Goal: Communication & Community: Answer question/provide support

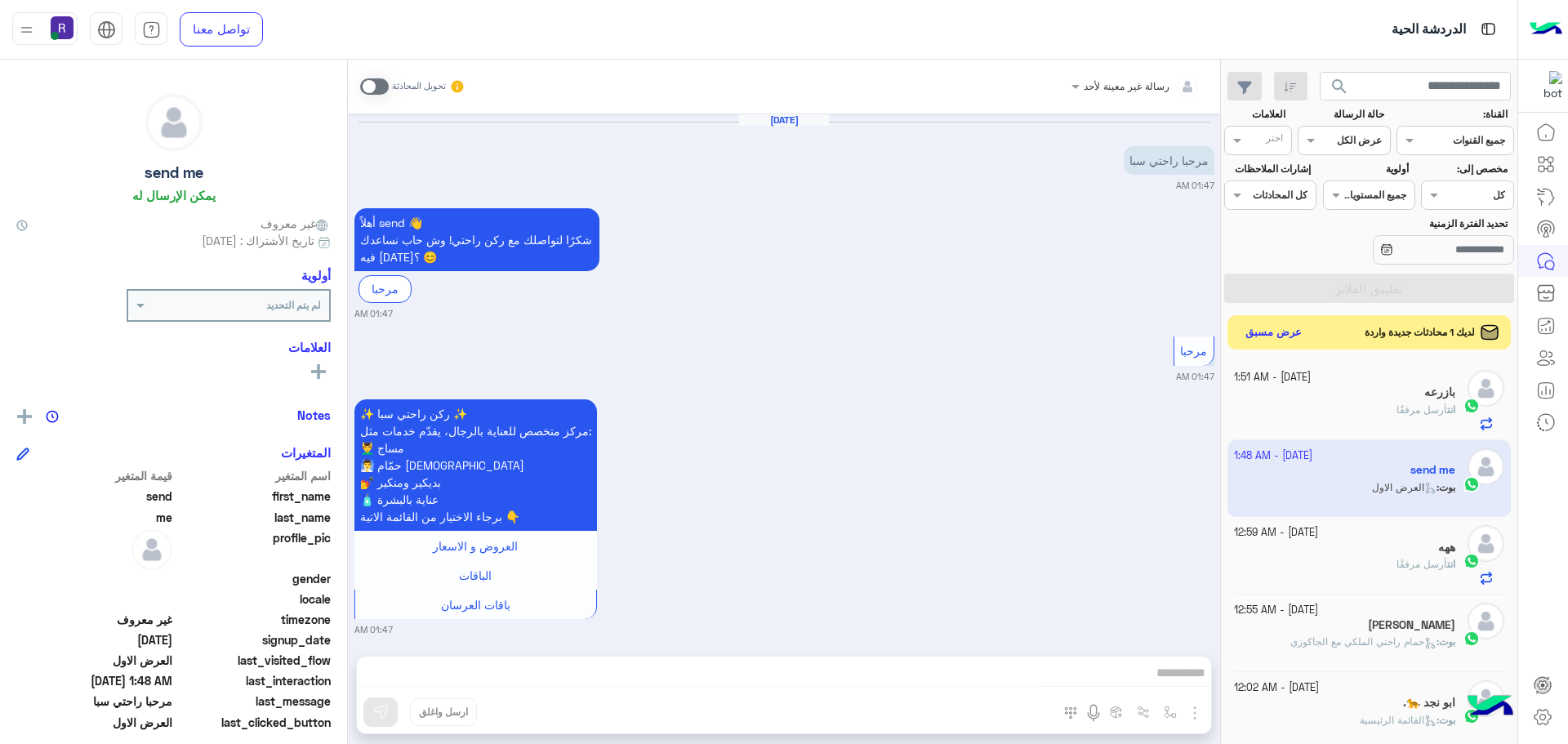
scroll to position [616, 0]
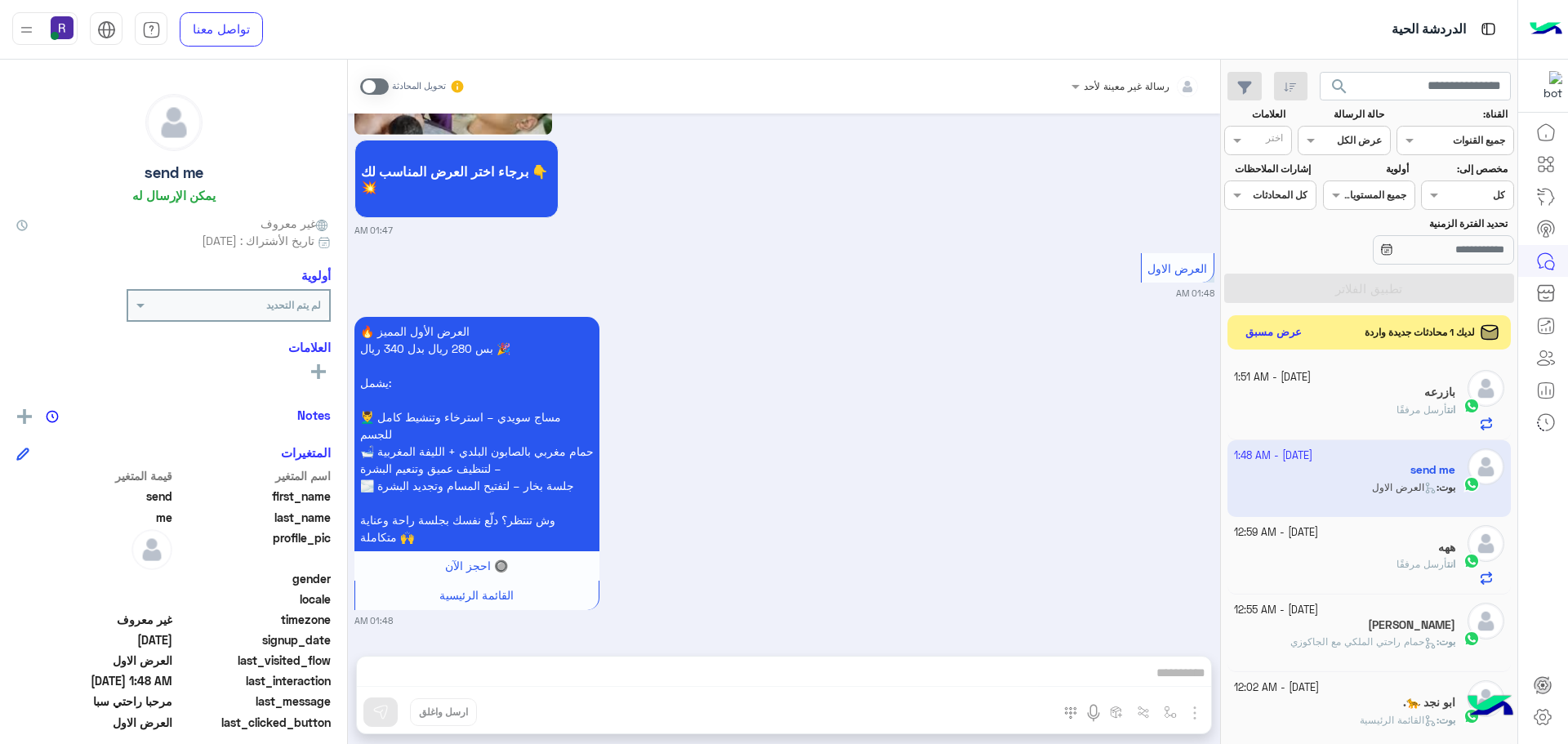
click at [1295, 323] on button "عرض مسبق" at bounding box center [1274, 333] width 68 height 22
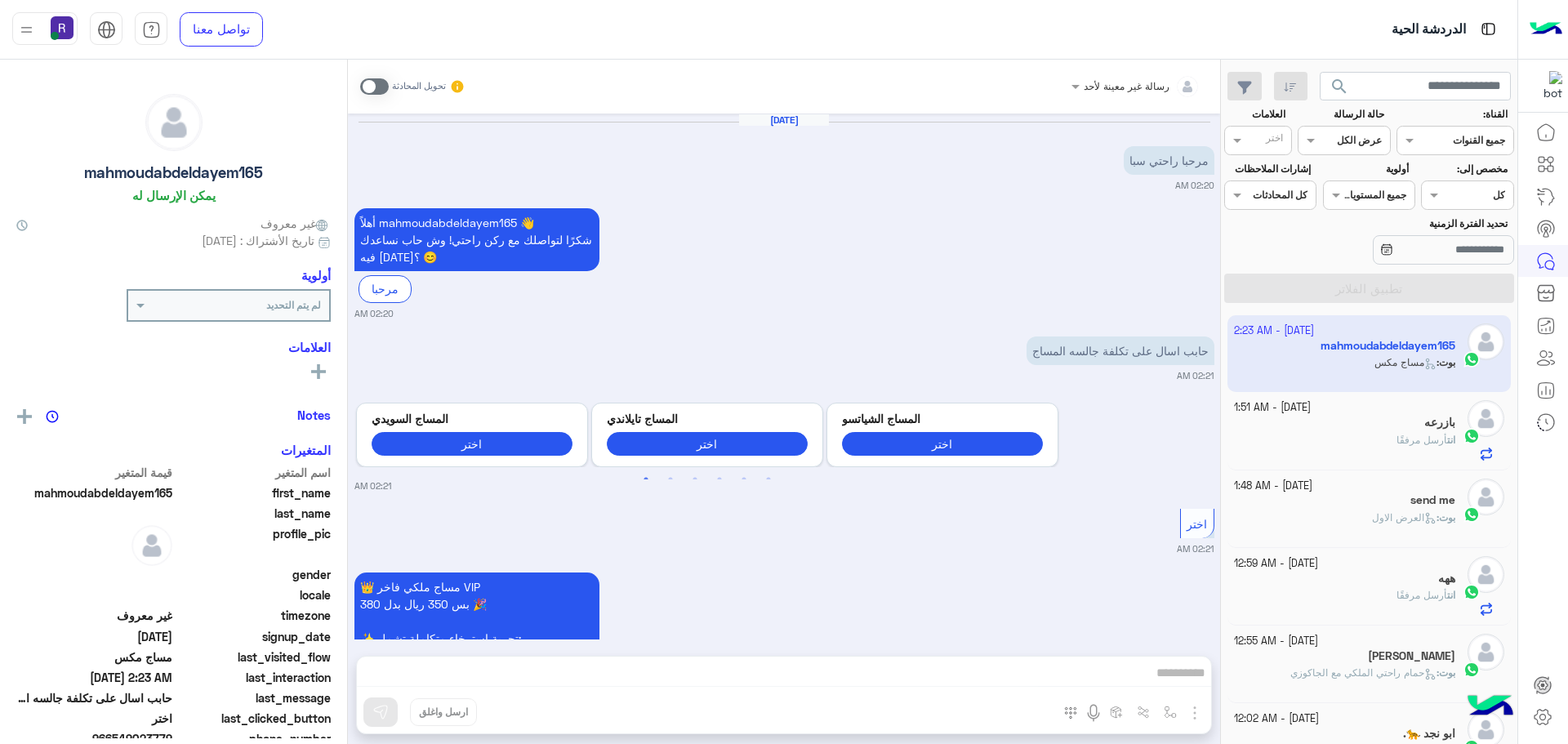
scroll to position [1629, 0]
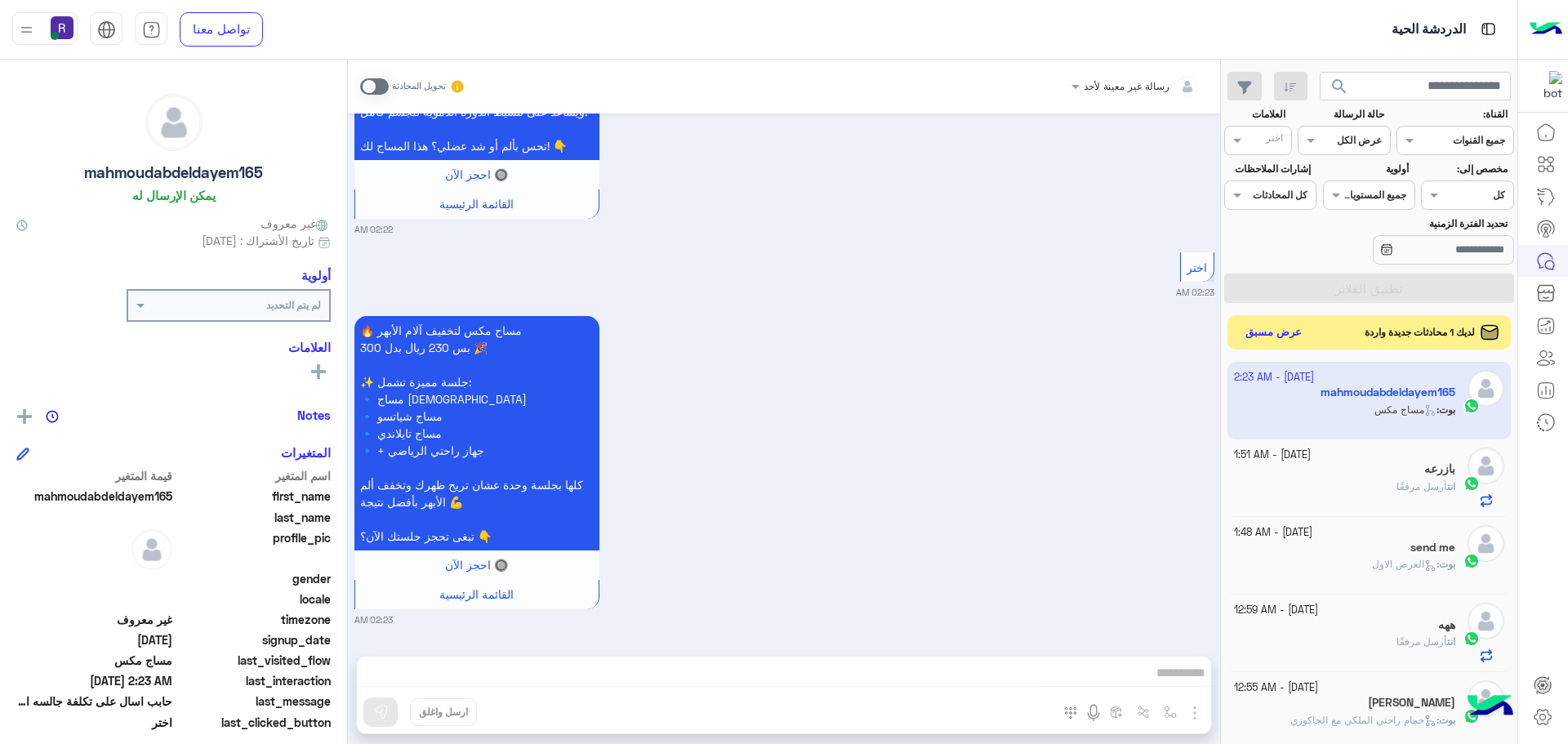
click at [1265, 323] on button "عرض مسبق" at bounding box center [1274, 333] width 68 height 22
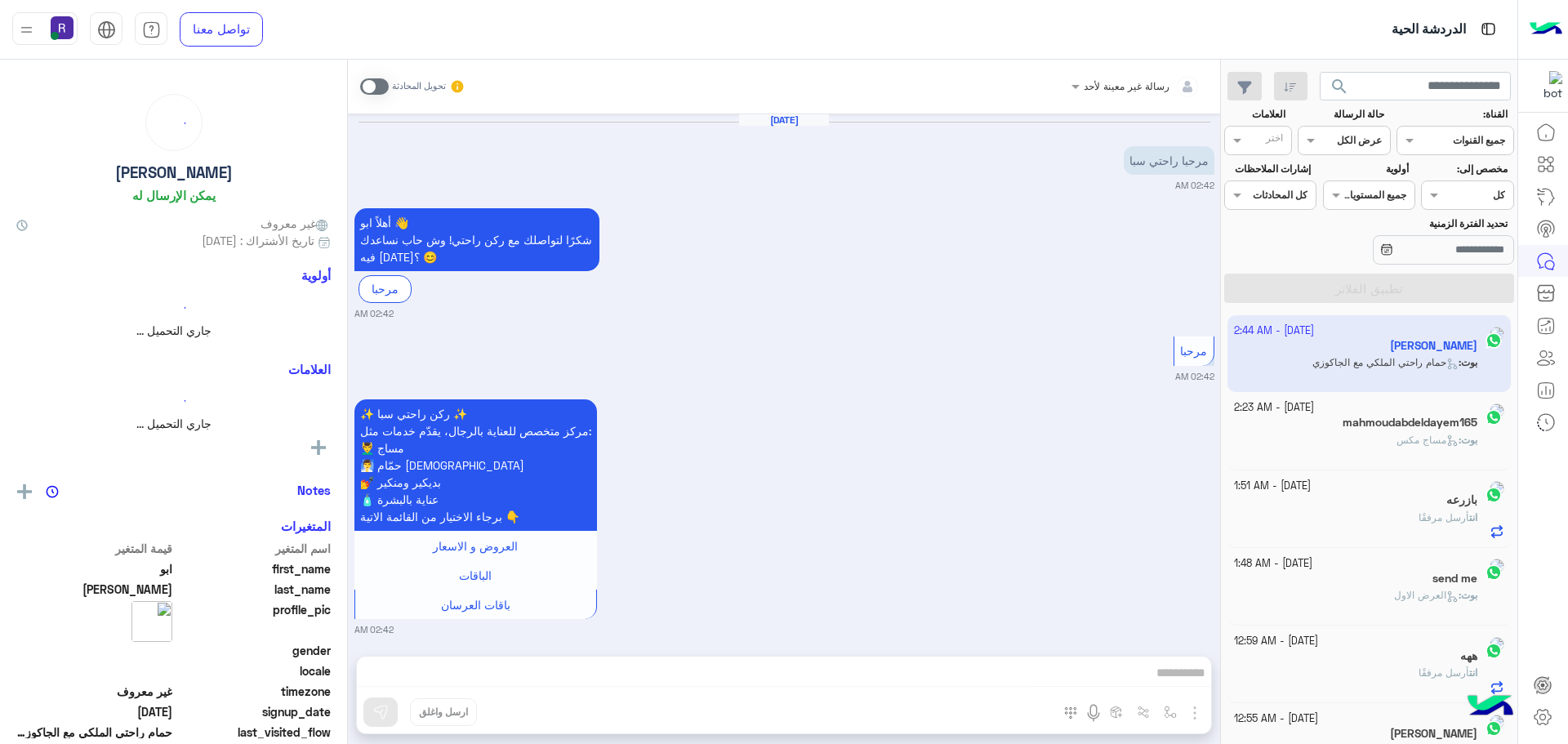
scroll to position [2134, 0]
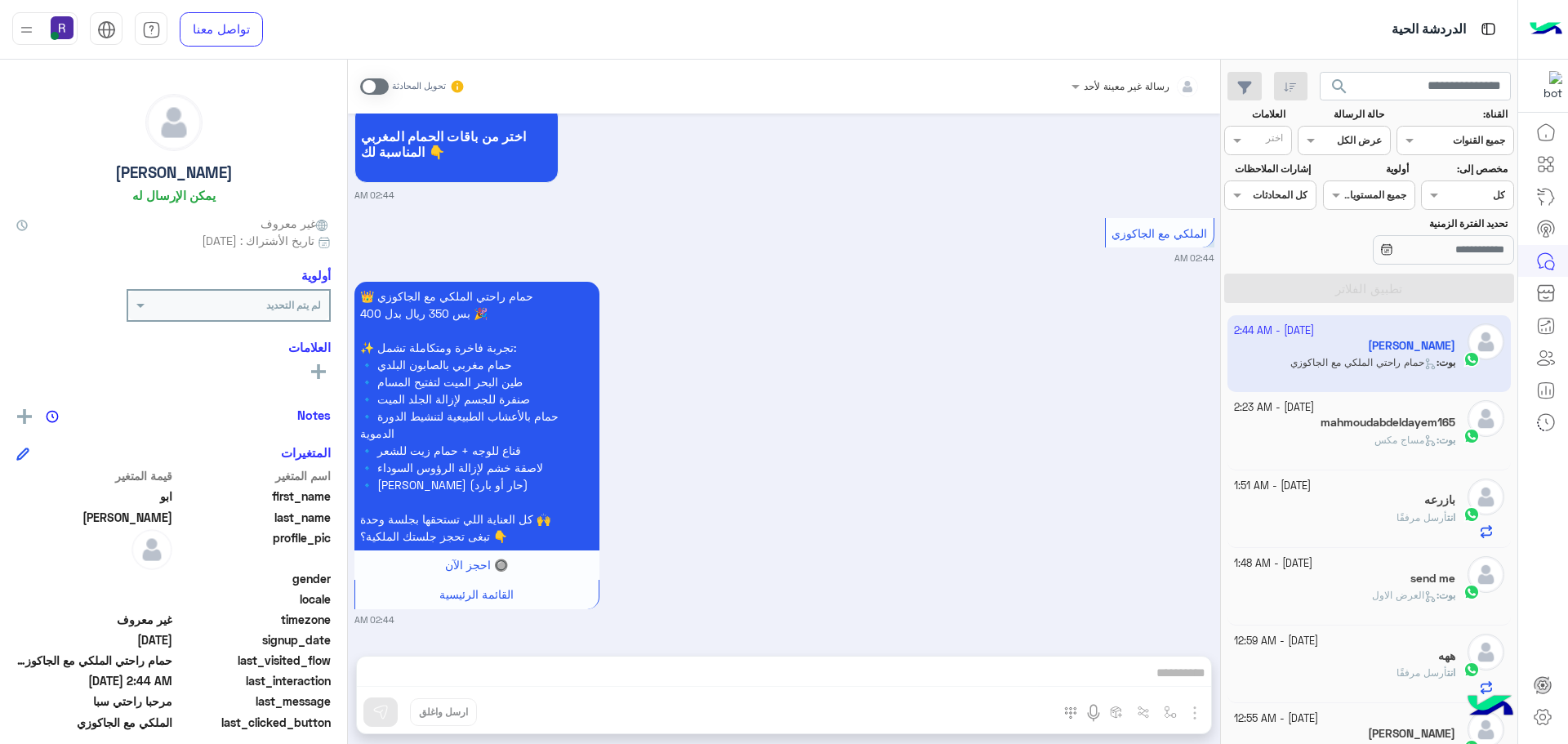
click at [379, 88] on span at bounding box center [374, 86] width 28 height 17
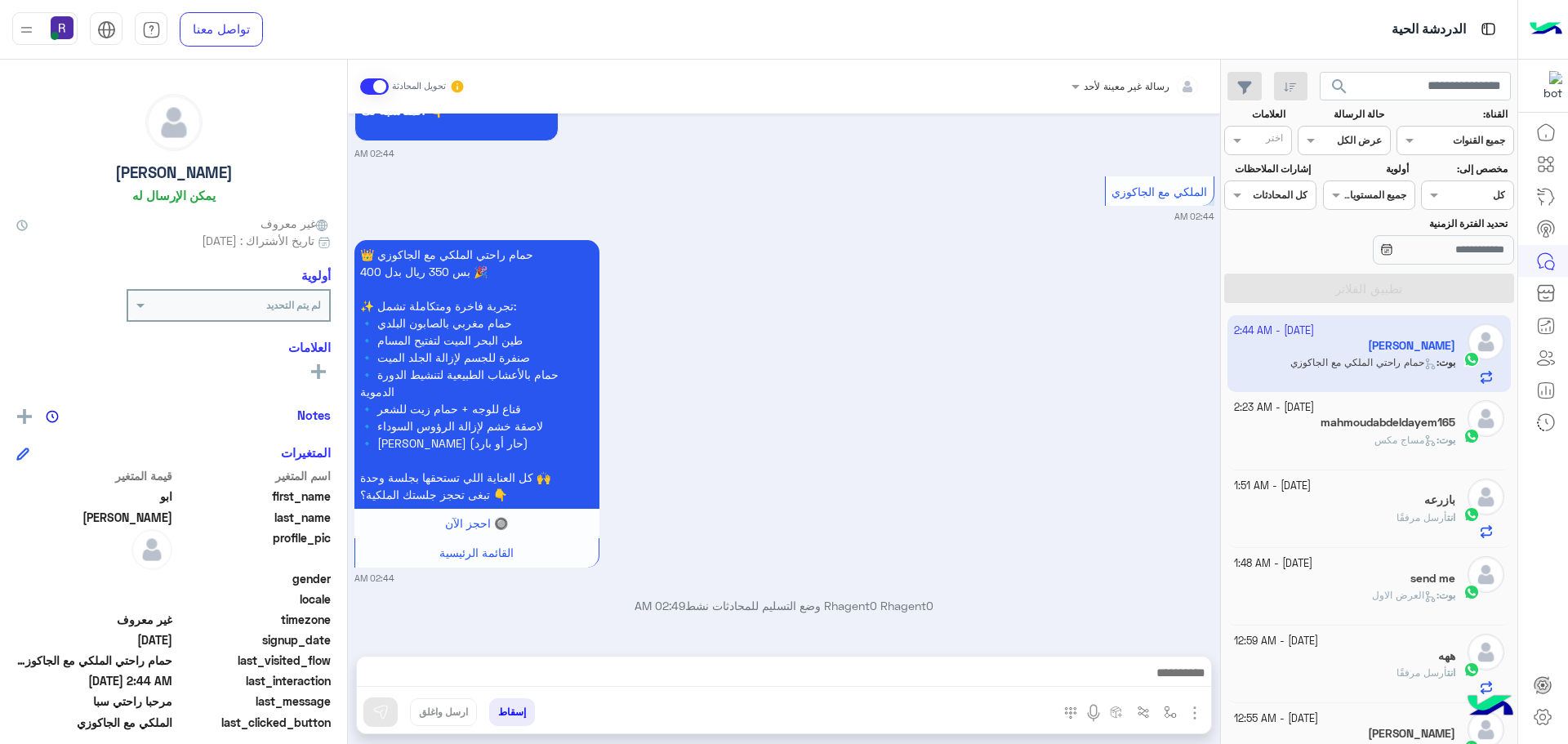
click at [1206, 709] on div "المرفقات الصور أدخل اسم مجموعة الرسائل" at bounding box center [1131, 715] width 159 height 33
click at [1197, 709] on img "button" at bounding box center [1195, 713] width 20 height 20
click at [1176, 671] on span "الصور" at bounding box center [1163, 677] width 30 height 19
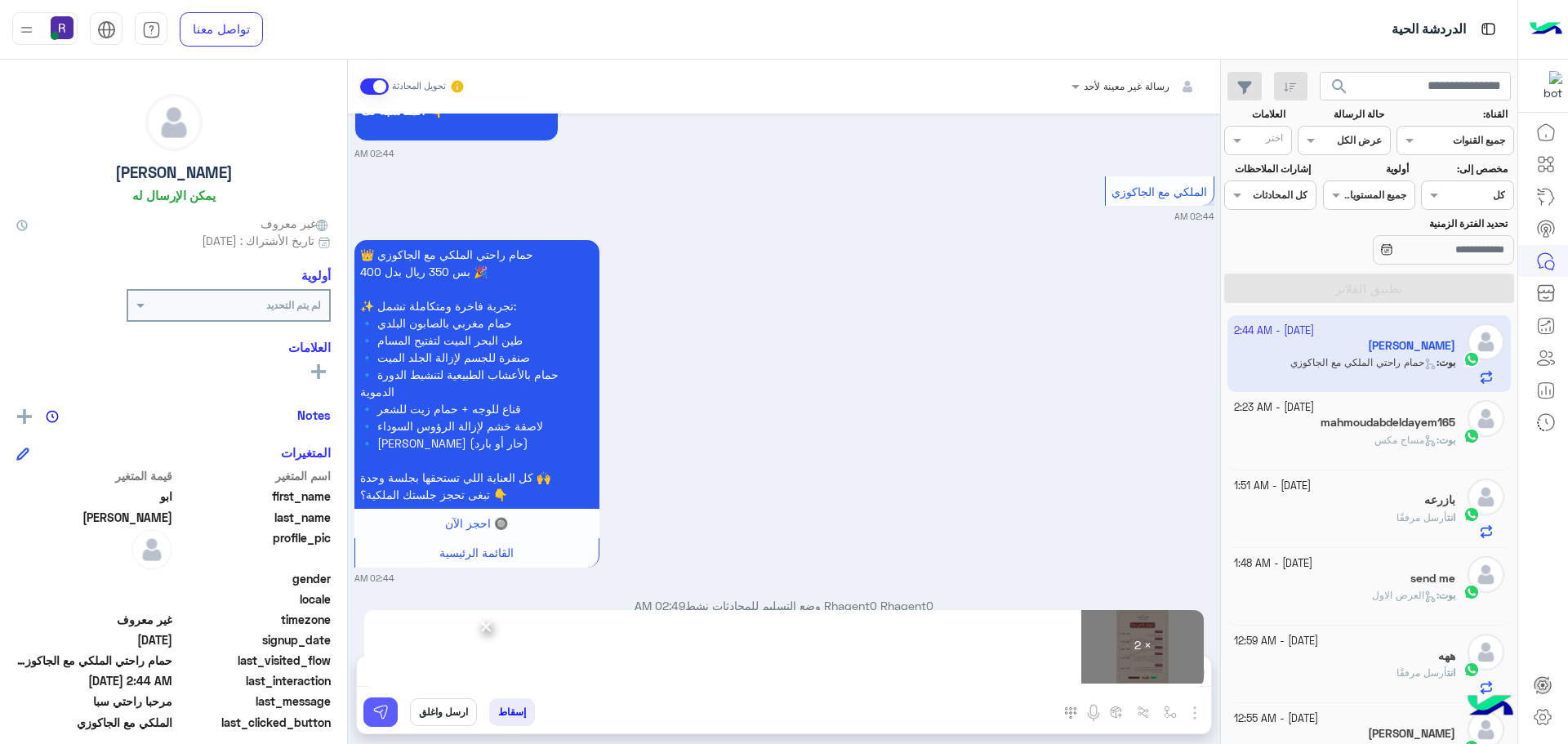
click at [372, 720] on img at bounding box center [380, 712] width 17 height 17
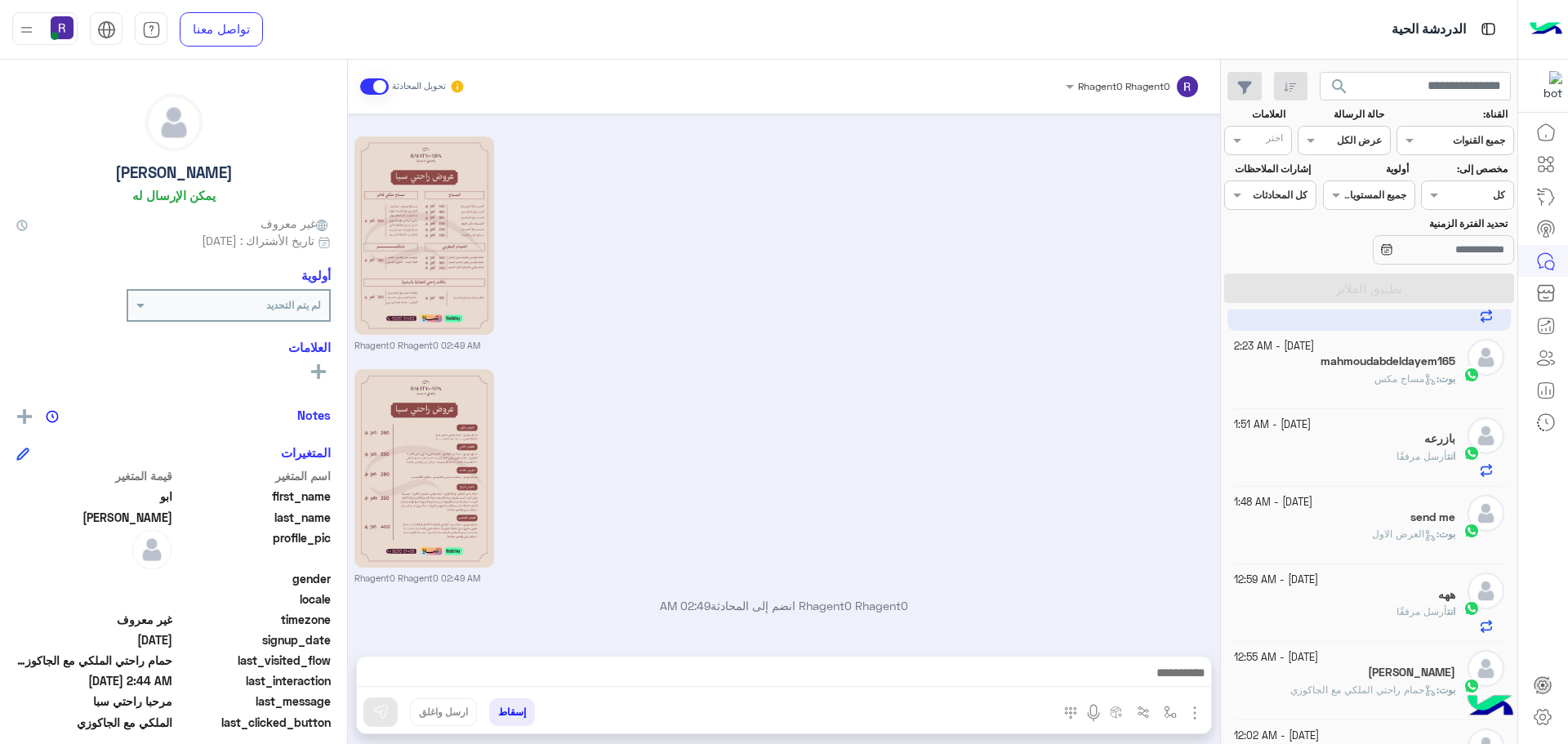
scroll to position [0, 0]
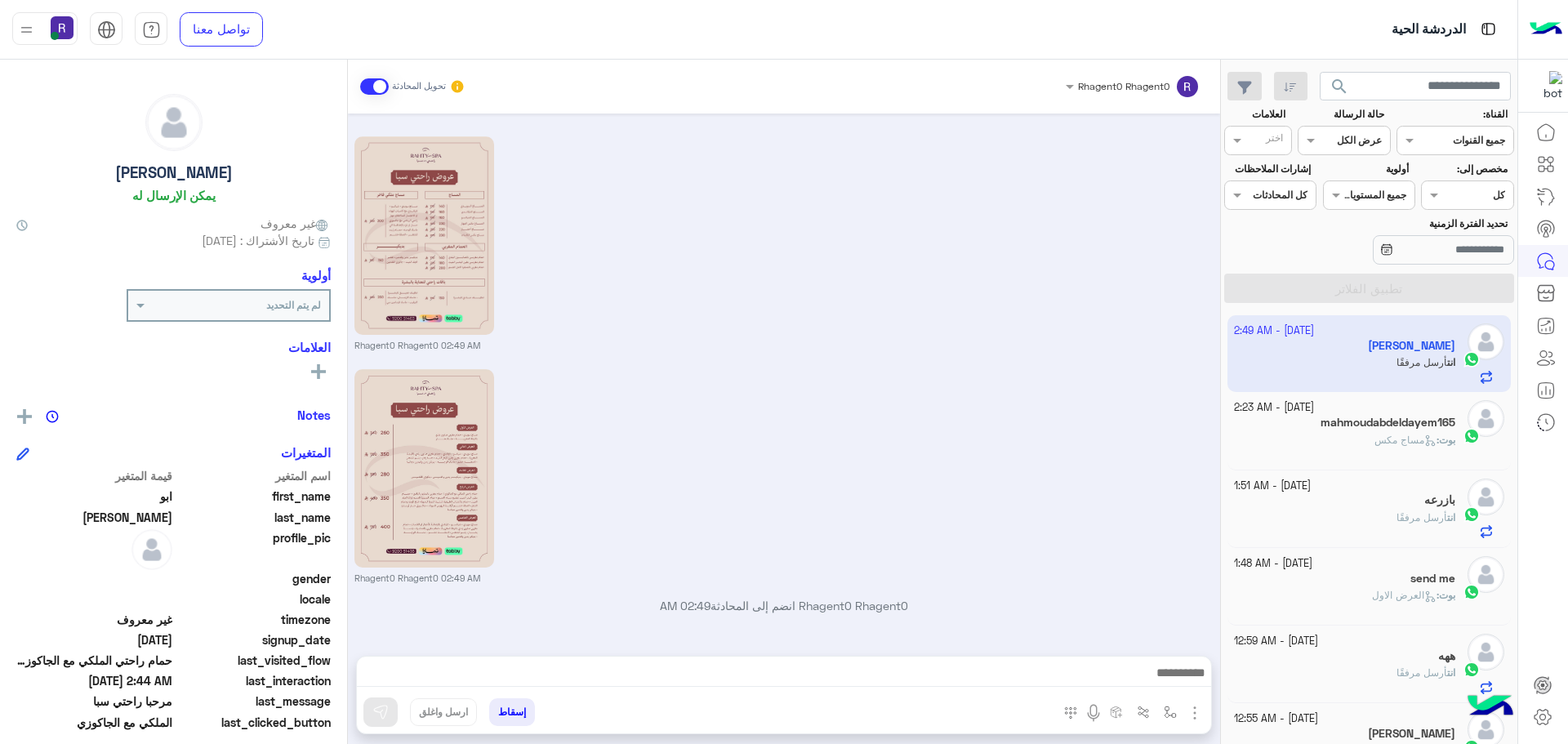
click at [1100, 233] on div "Rhagent0 Rhagent0 02:49 AM" at bounding box center [784, 242] width 860 height 220
